Goal: Task Accomplishment & Management: Use online tool/utility

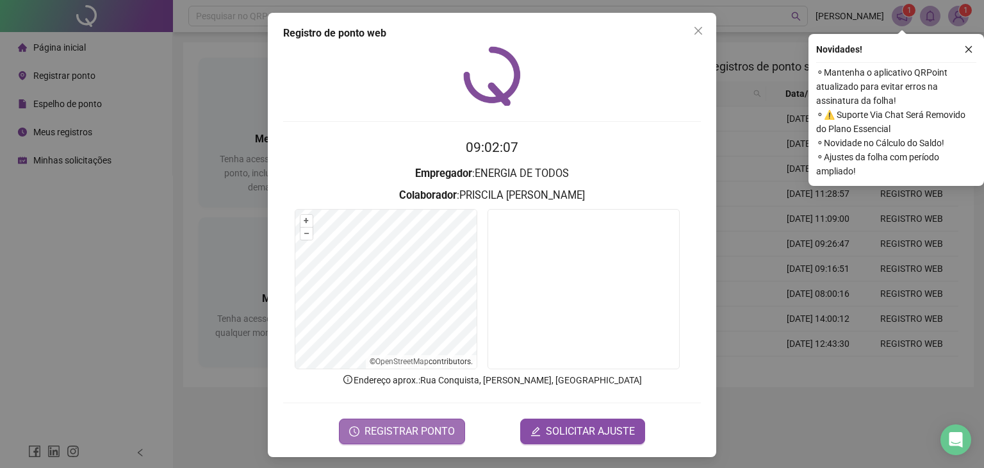
click at [428, 424] on span "REGISTRAR PONTO" at bounding box center [410, 431] width 90 height 15
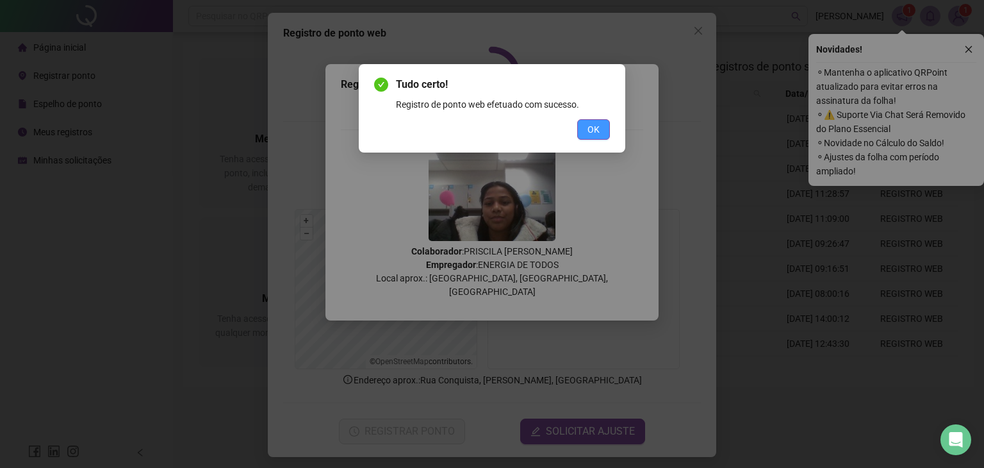
click at [593, 128] on span "OK" at bounding box center [594, 129] width 12 height 14
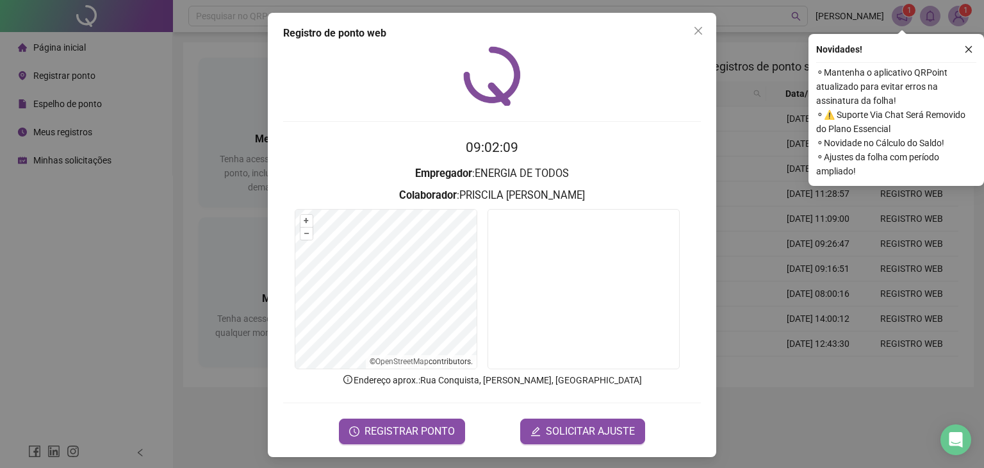
drag, startPoint x: 166, startPoint y: 270, endPoint x: 159, endPoint y: 267, distance: 7.7
click at [159, 267] on div "Registro de ponto web 09:02:09 Empregador : ENERGIA DE TODOS Colaborador : [PER…" at bounding box center [492, 234] width 984 height 468
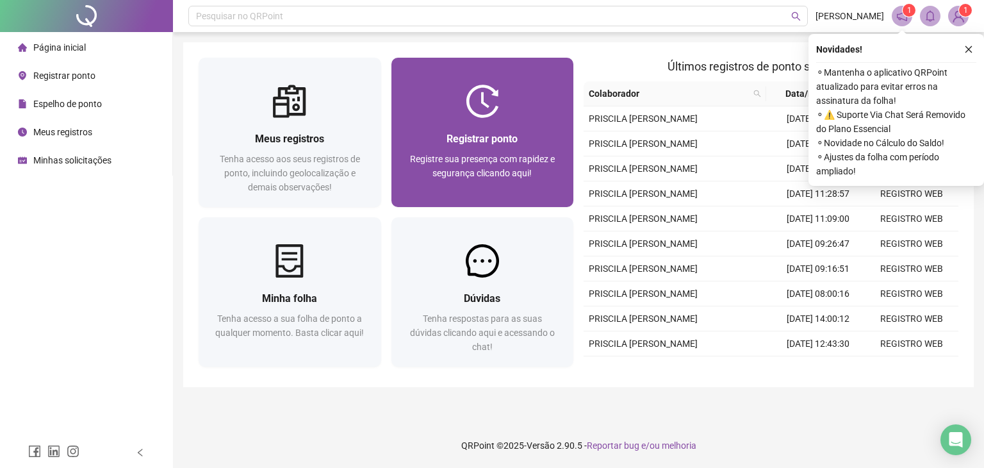
click at [477, 116] on img at bounding box center [482, 101] width 33 height 33
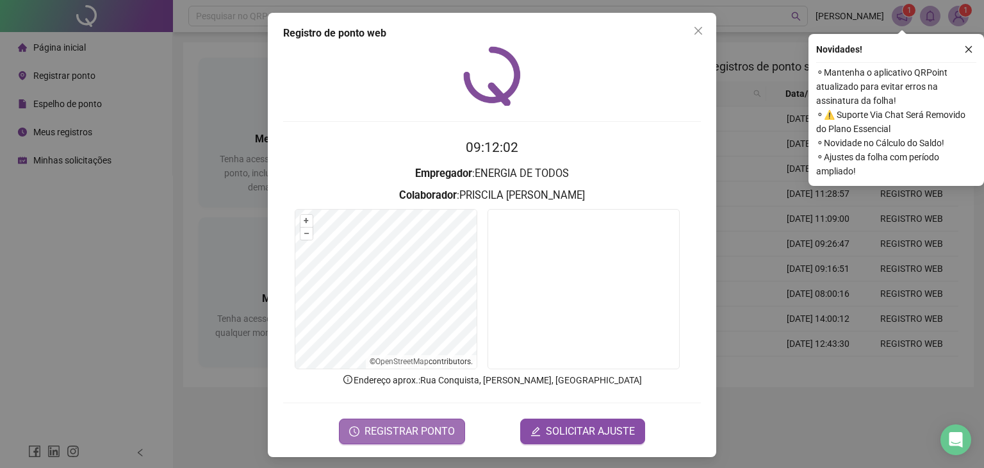
click at [397, 431] on span "REGISTRAR PONTO" at bounding box center [410, 431] width 90 height 15
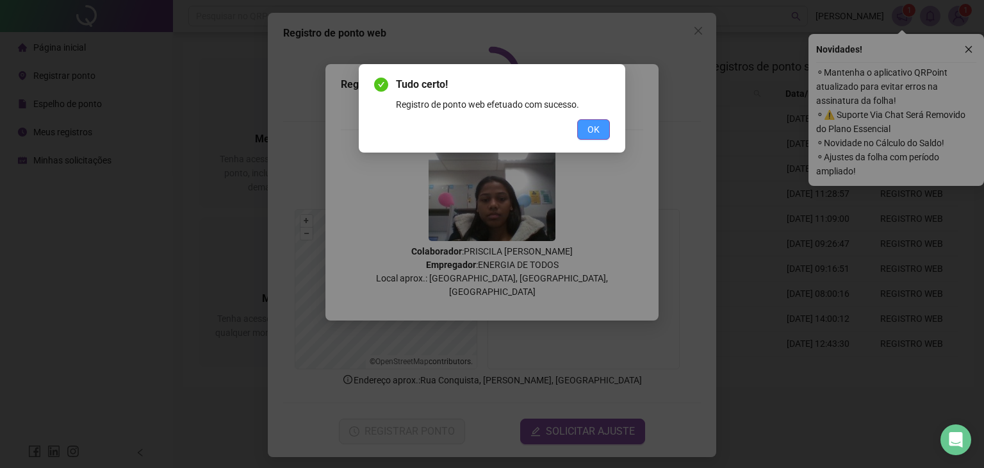
click at [600, 129] on button "OK" at bounding box center [593, 129] width 33 height 21
